Goal: Book appointment/travel/reservation

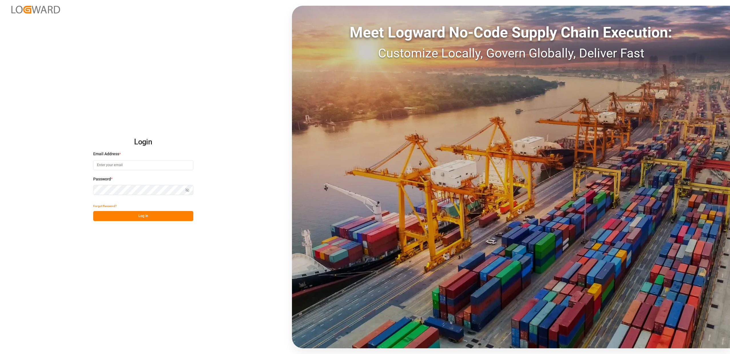
type input "[PERSON_NAME][EMAIL_ADDRESS][DOMAIN_NAME]"
click at [152, 216] on button "Log In" at bounding box center [143, 216] width 100 height 10
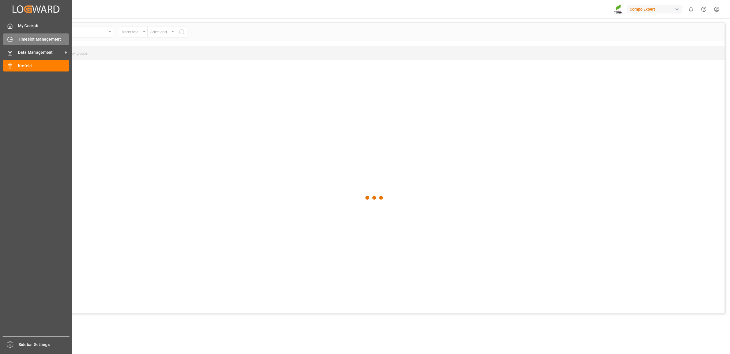
click at [11, 41] on icon at bounding box center [10, 40] width 6 height 6
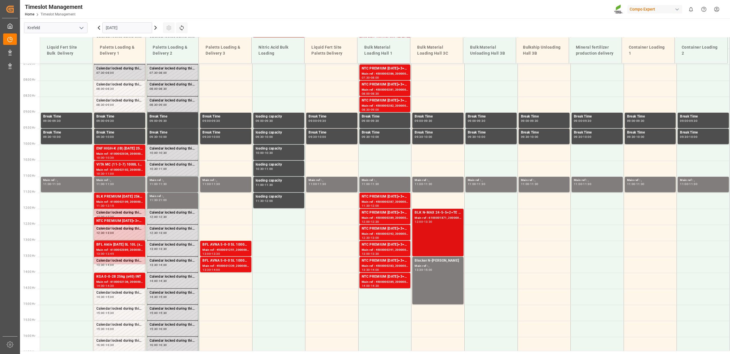
scroll to position [278, 0]
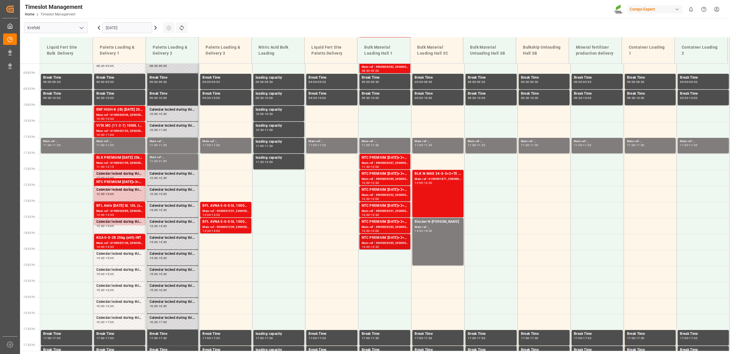
click at [387, 239] on div "NTC PREMIUM [DATE]+3+TE BULK" at bounding box center [385, 238] width 47 height 6
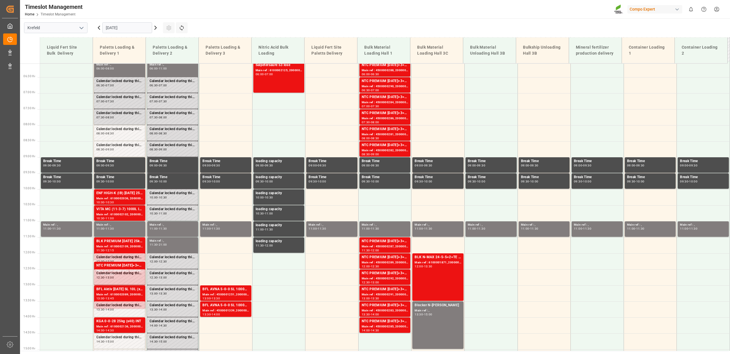
click at [155, 28] on icon at bounding box center [155, 27] width 7 height 7
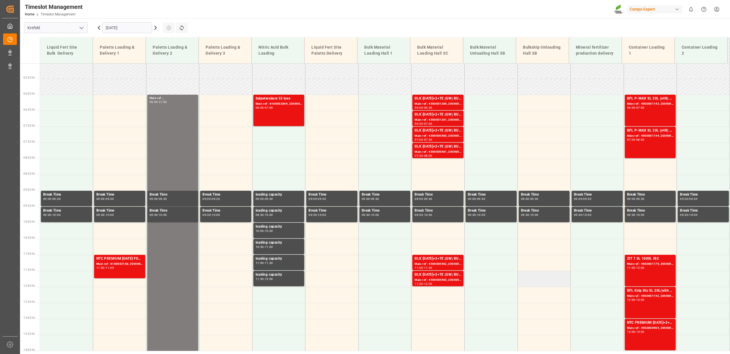
scroll to position [111, 0]
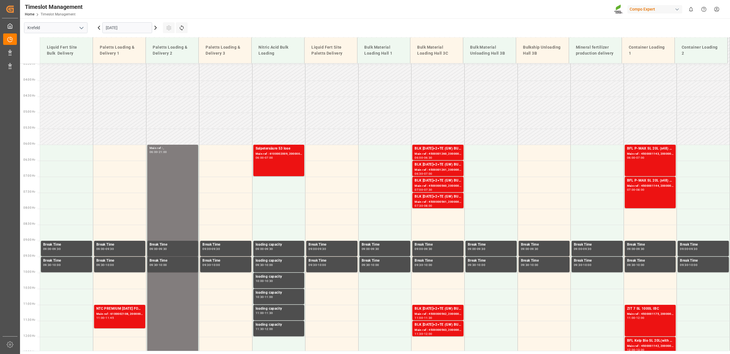
click at [157, 26] on icon at bounding box center [155, 27] width 7 height 7
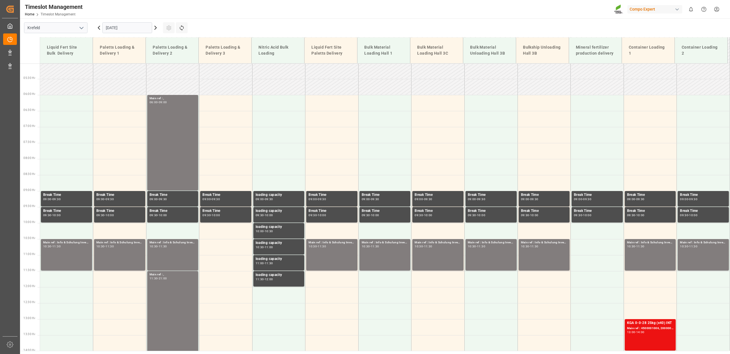
scroll to position [194, 0]
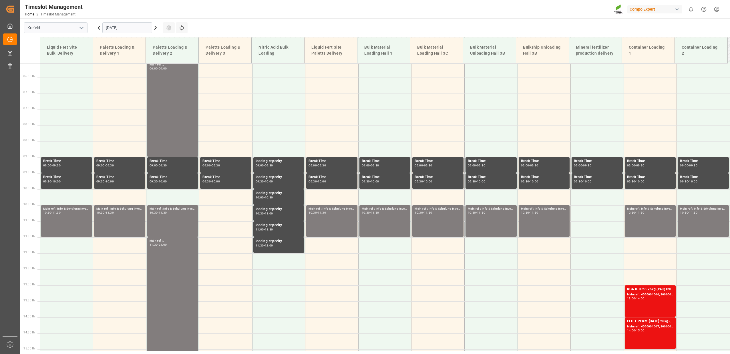
click at [157, 26] on icon at bounding box center [155, 27] width 7 height 7
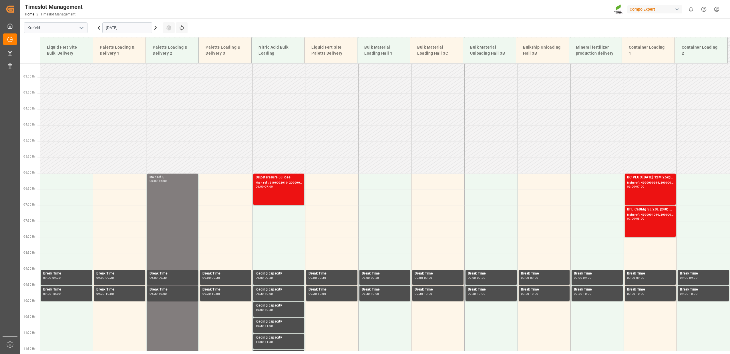
scroll to position [28, 0]
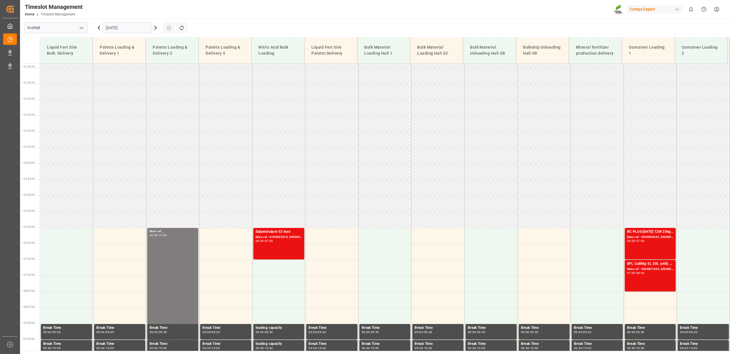
click at [158, 28] on icon at bounding box center [155, 27] width 7 height 7
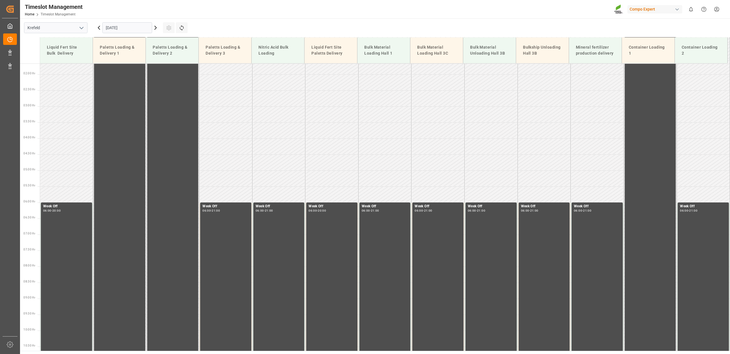
scroll to position [154, 0]
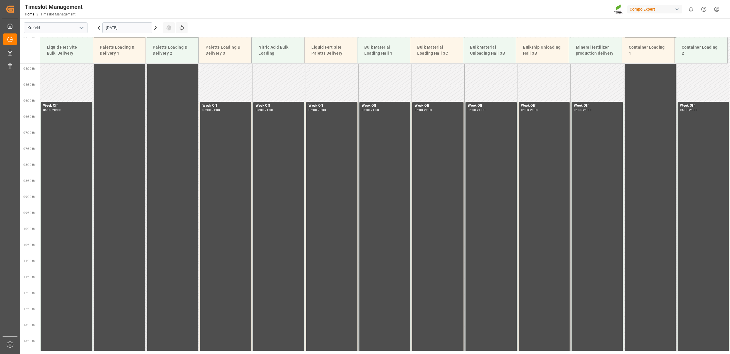
click at [157, 28] on icon at bounding box center [155, 27] width 7 height 7
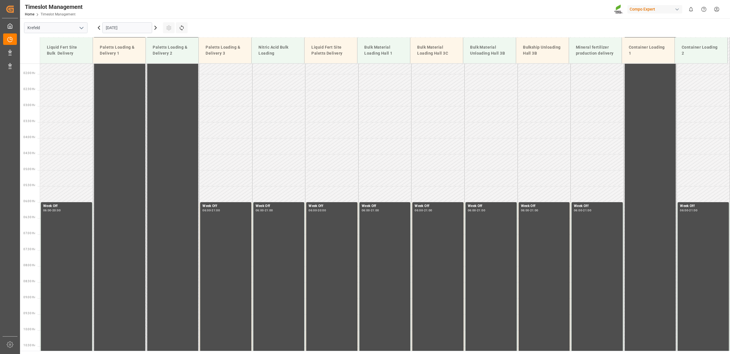
scroll to position [164, 0]
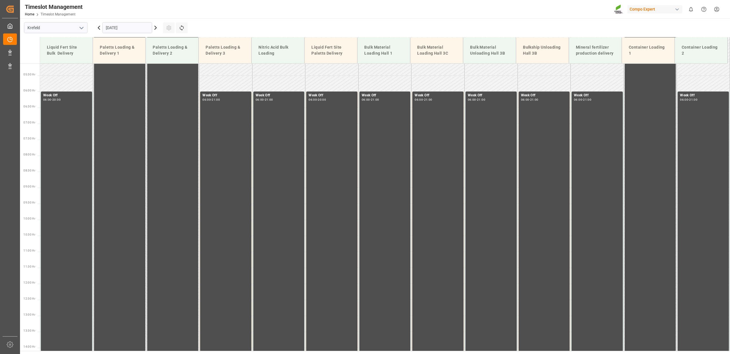
click at [157, 28] on icon at bounding box center [155, 27] width 7 height 7
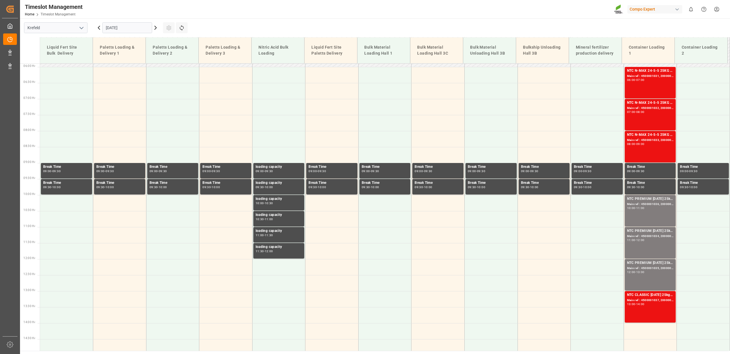
scroll to position [194, 0]
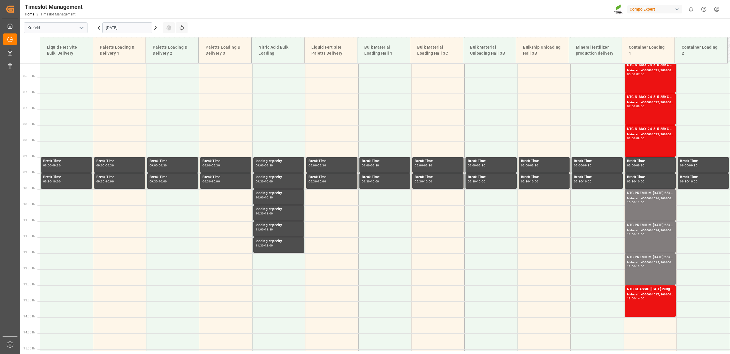
click at [157, 28] on icon at bounding box center [155, 27] width 7 height 7
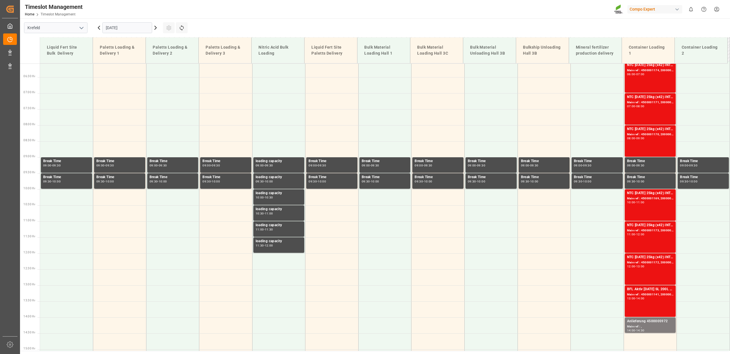
click at [157, 28] on icon at bounding box center [155, 27] width 7 height 7
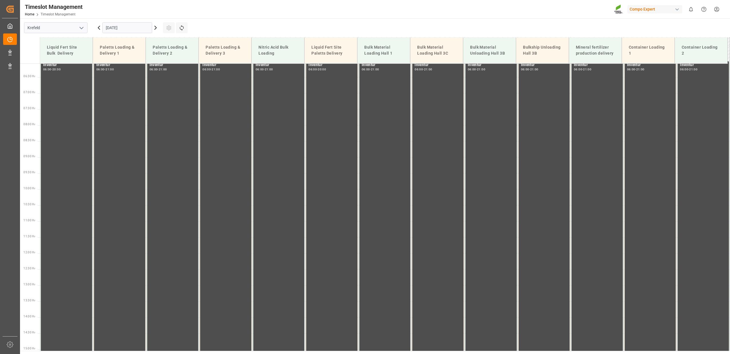
click at [157, 28] on icon at bounding box center [155, 27] width 7 height 7
